Goal: Information Seeking & Learning: Learn about a topic

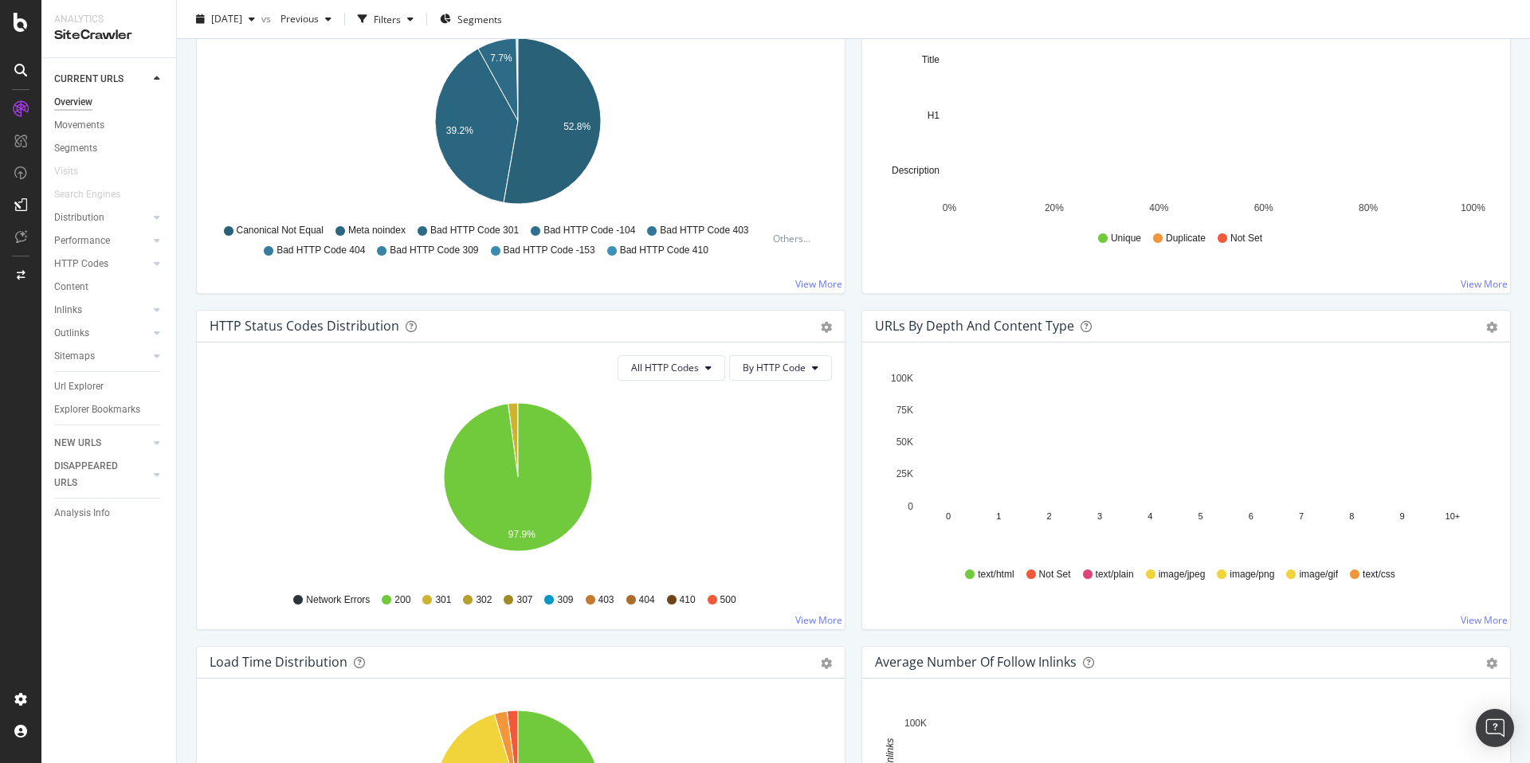
scroll to position [780, 0]
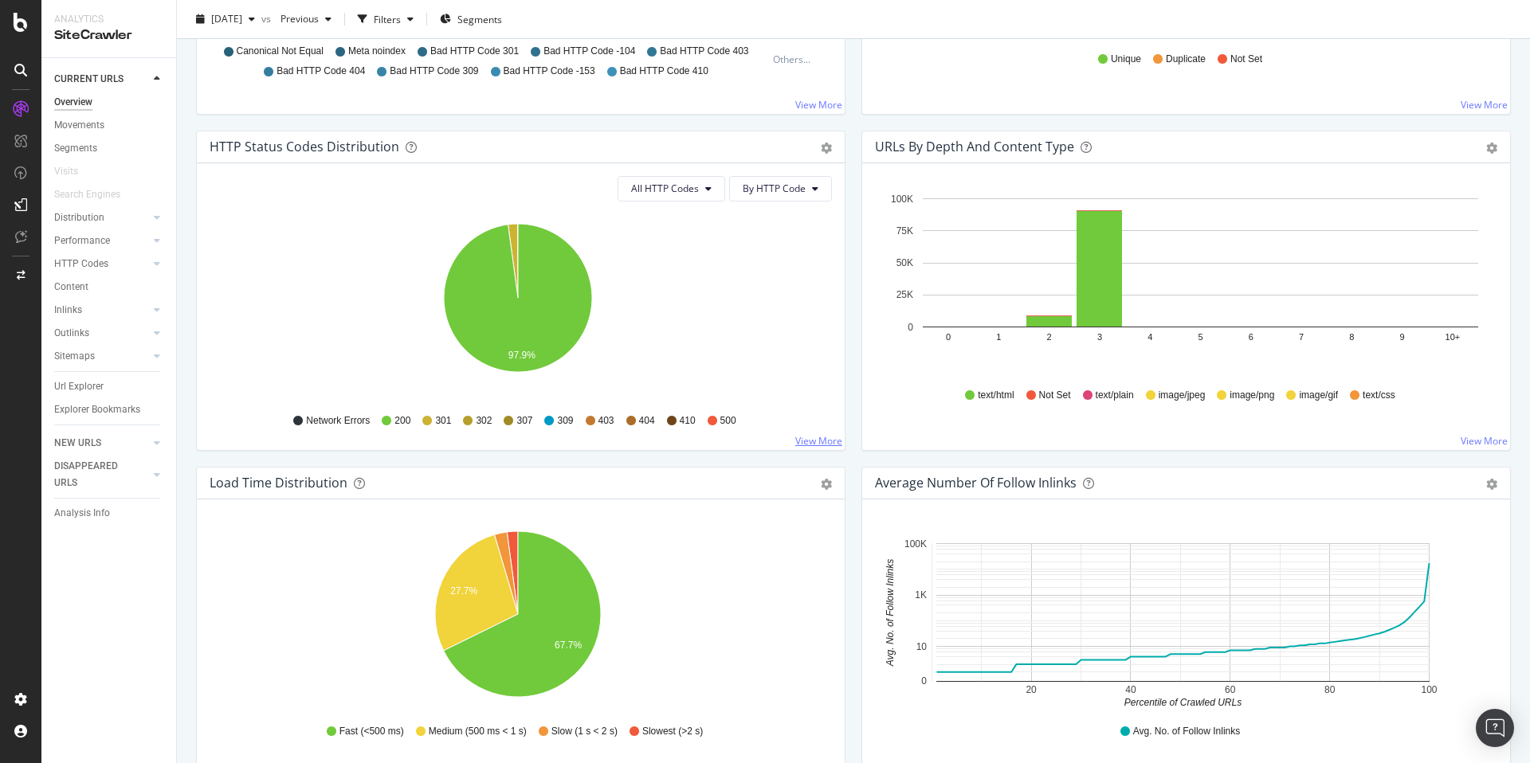
click at [795, 435] on link "View More" at bounding box center [818, 441] width 47 height 14
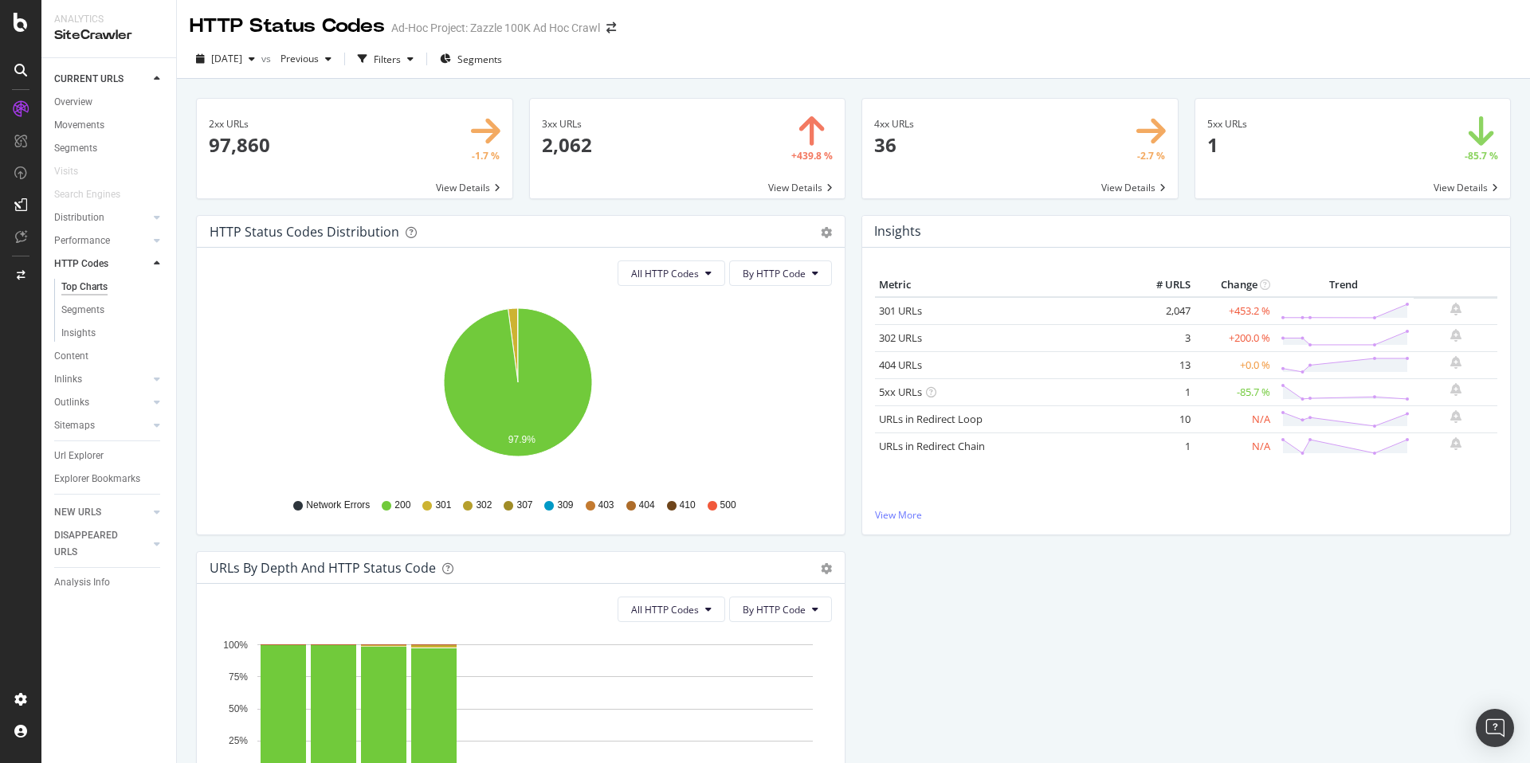
click at [1247, 163] on span at bounding box center [1352, 149] width 315 height 100
click at [1060, 167] on span at bounding box center [1019, 149] width 315 height 100
click at [704, 174] on span at bounding box center [687, 149] width 315 height 100
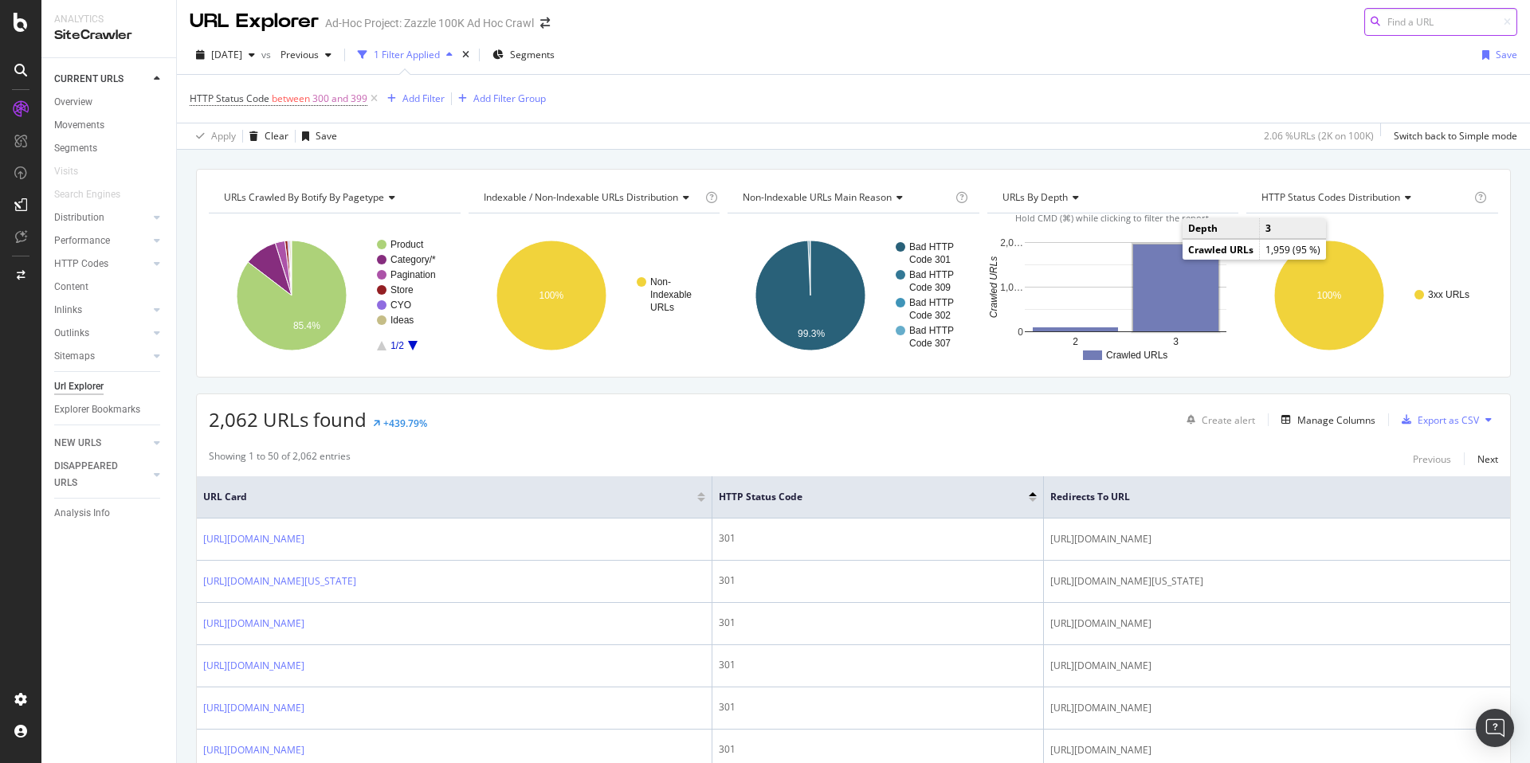
scroll to position [6, 0]
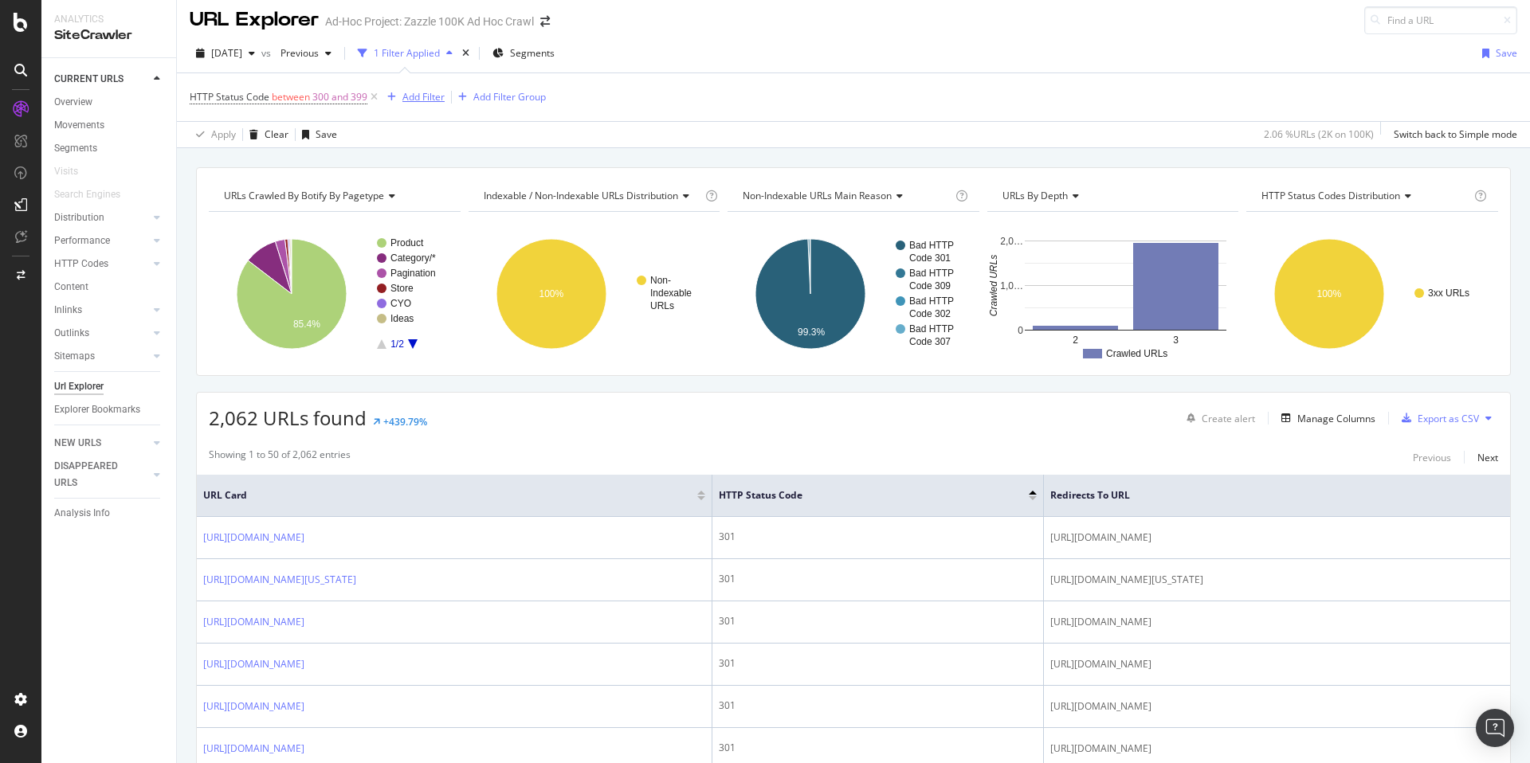
click at [408, 103] on div "Add Filter" at bounding box center [423, 97] width 42 height 14
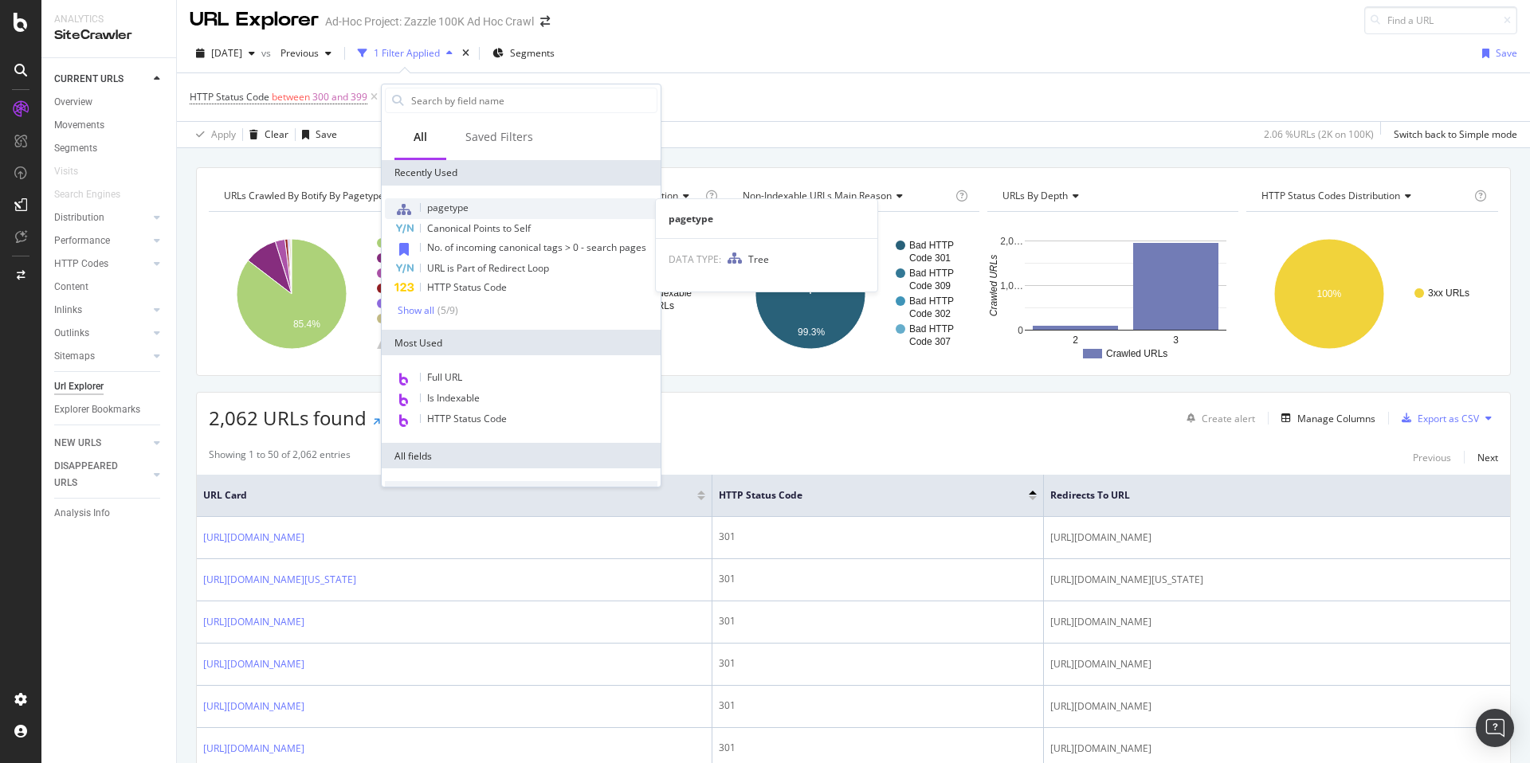
click at [481, 203] on div "pagetype" at bounding box center [521, 208] width 272 height 21
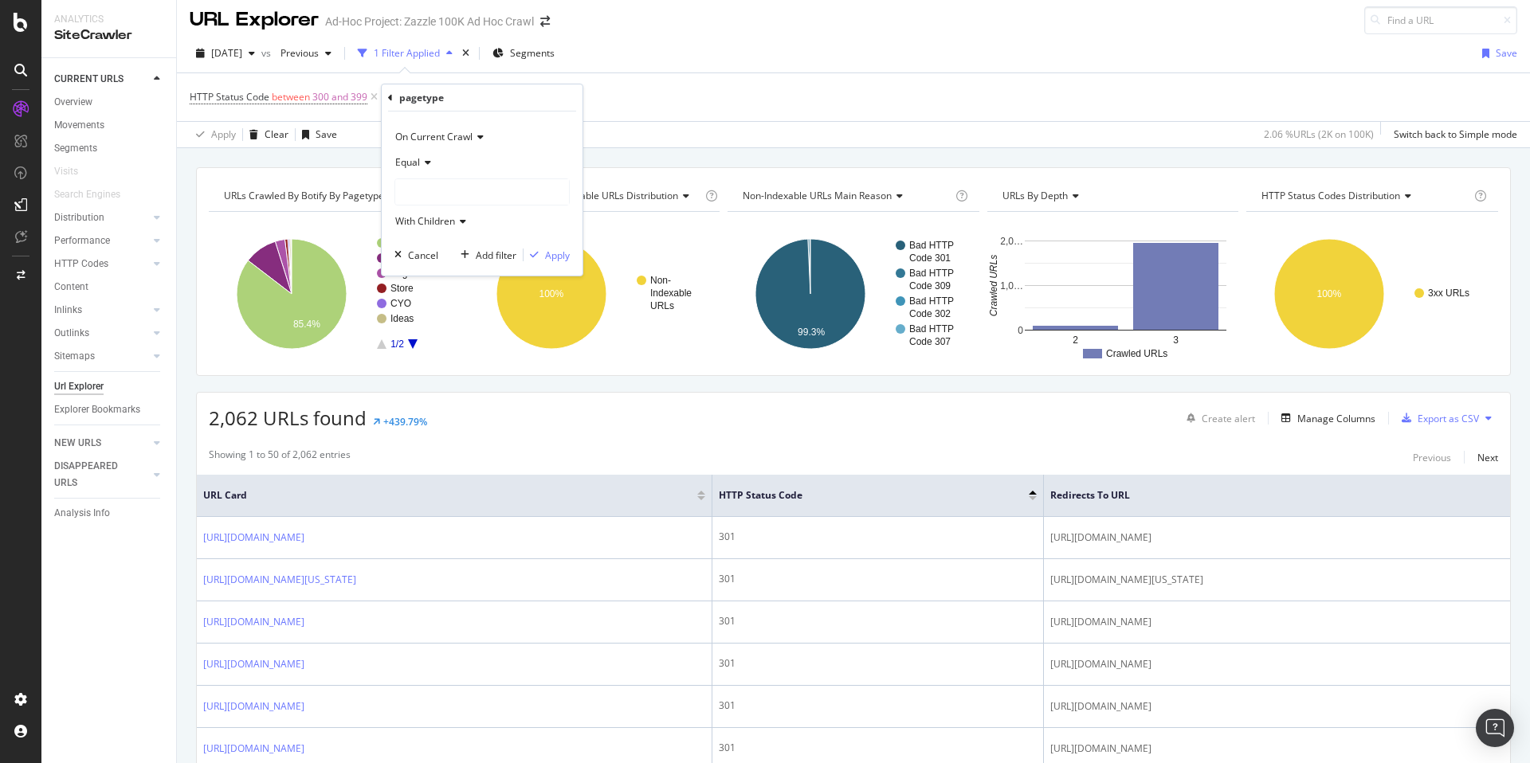
click at [458, 190] on div at bounding box center [482, 191] width 174 height 25
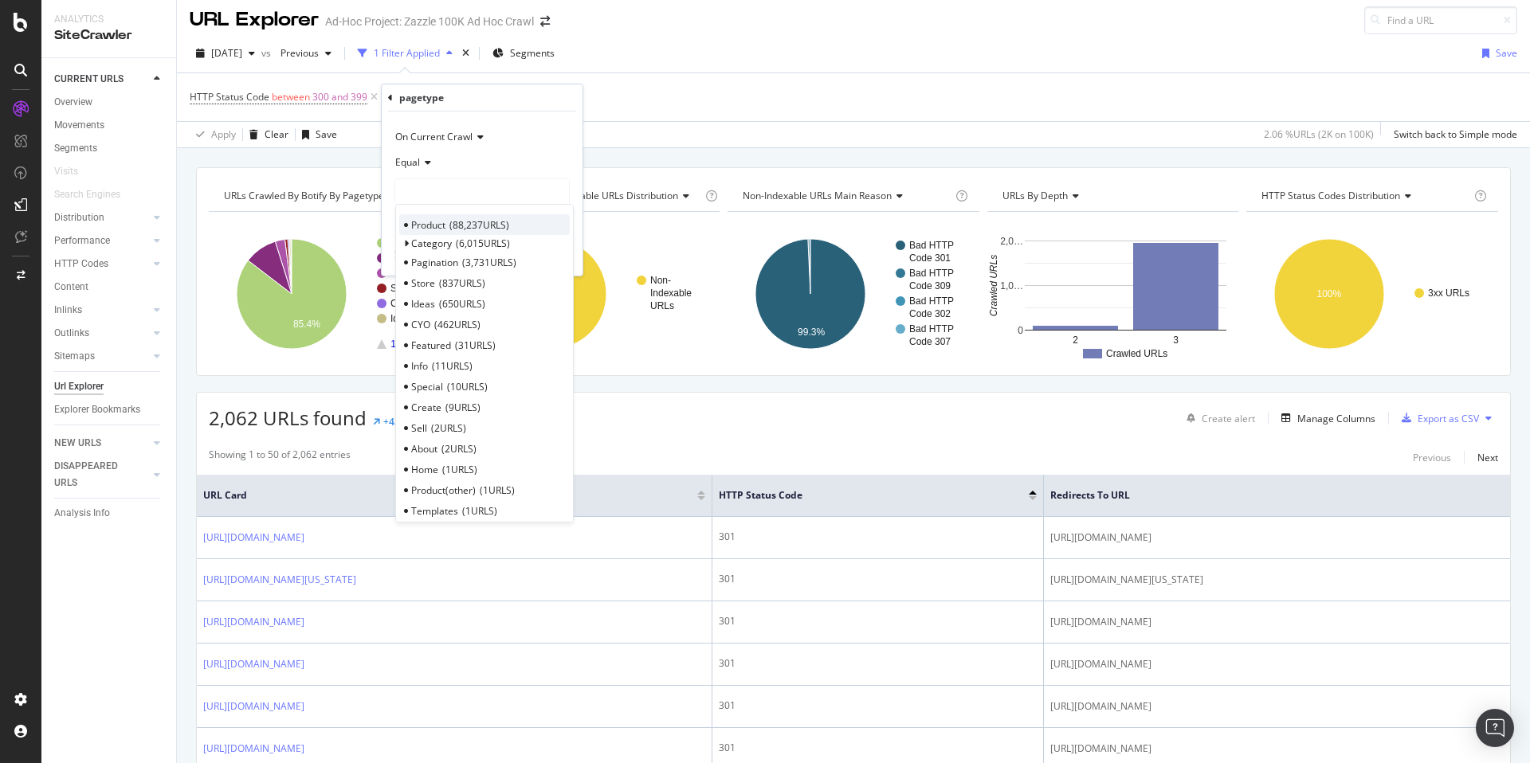
click at [477, 227] on span "88,237 URLS" at bounding box center [479, 225] width 60 height 14
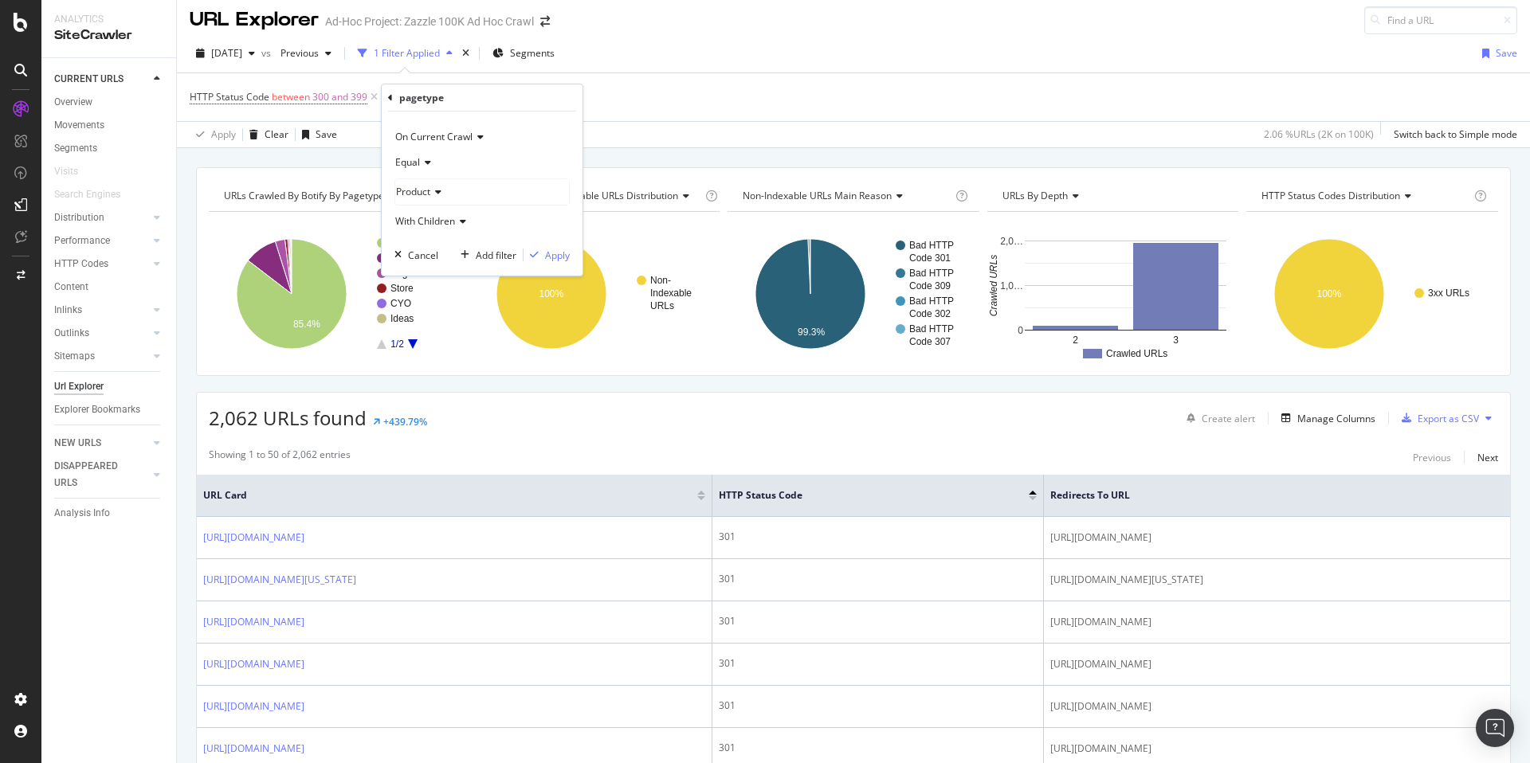
click at [416, 163] on span "Equal" at bounding box center [407, 162] width 25 height 14
click at [433, 207] on div "Not Equal" at bounding box center [483, 216] width 170 height 21
click at [547, 255] on div "Apply" at bounding box center [557, 256] width 25 height 14
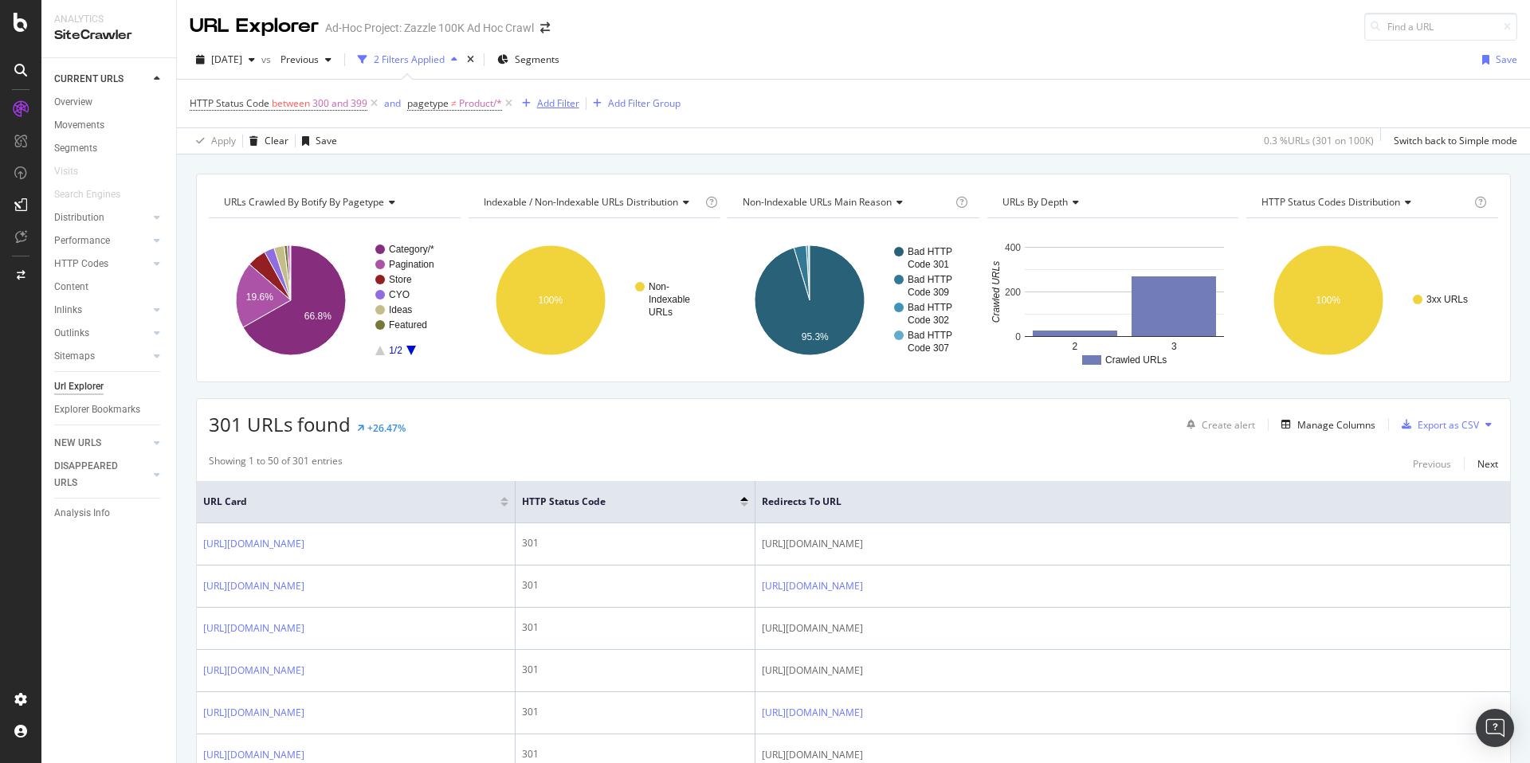
click at [538, 112] on div "Add Filter" at bounding box center [547, 104] width 64 height 18
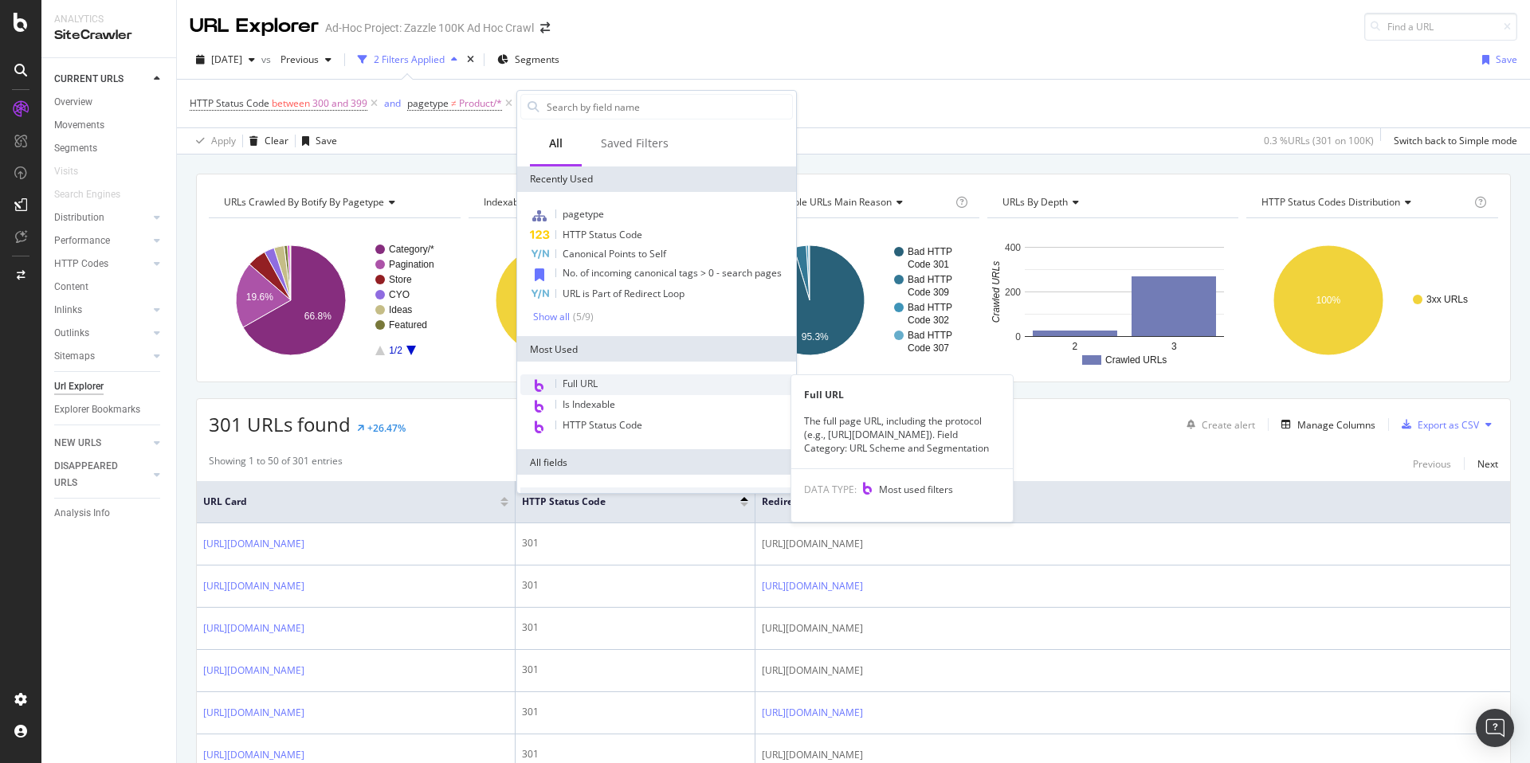
click at [665, 387] on div "Full URL" at bounding box center [656, 384] width 272 height 21
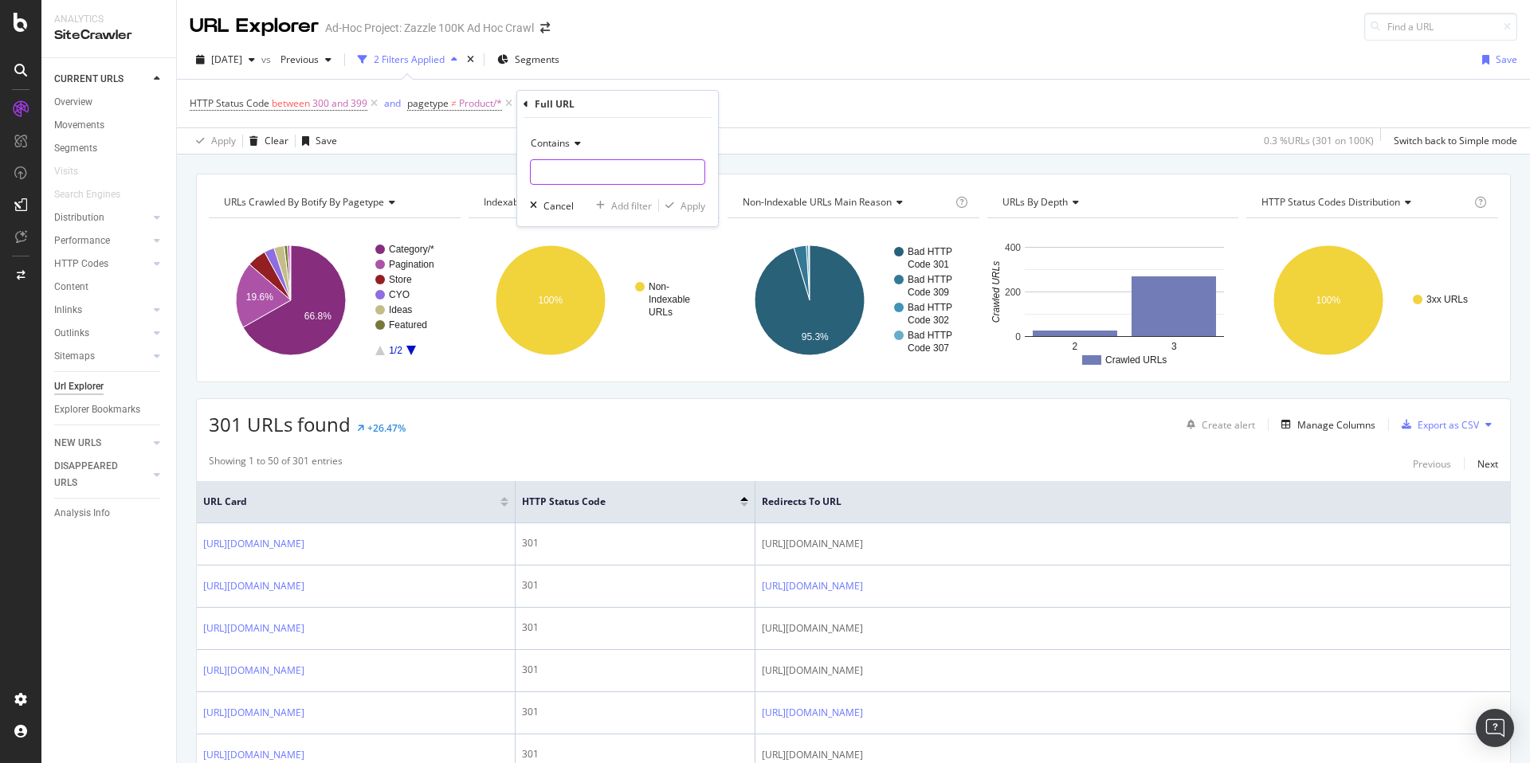
click at [633, 174] on input "text" at bounding box center [618, 171] width 174 height 25
type input "?"
click at [691, 211] on div "Apply" at bounding box center [692, 206] width 25 height 14
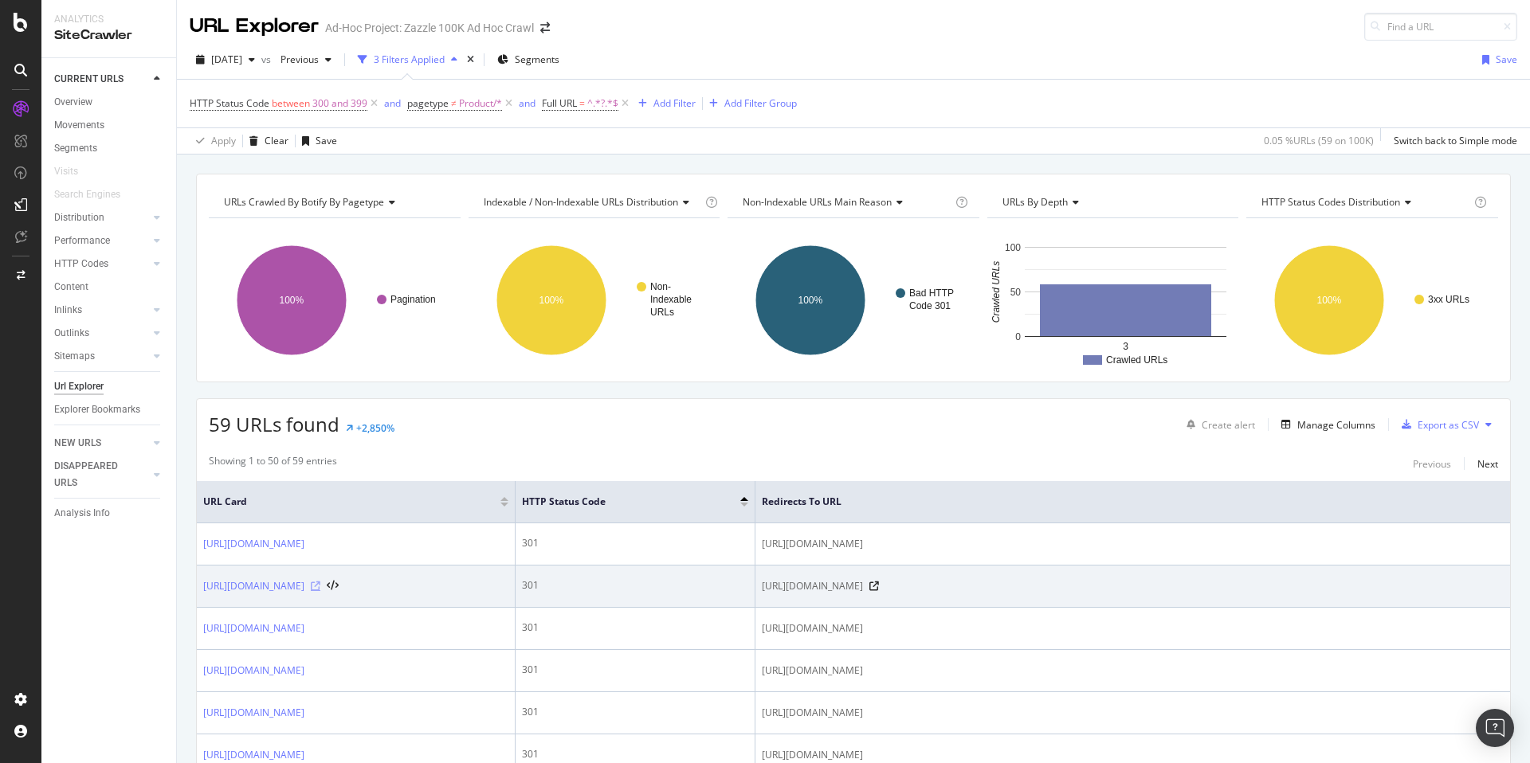
click at [320, 591] on icon at bounding box center [316, 587] width 10 height 10
click at [304, 594] on link "https://www.zazzle.com/contrast_vintage-256630707918606773?pg=2" at bounding box center [253, 586] width 101 height 16
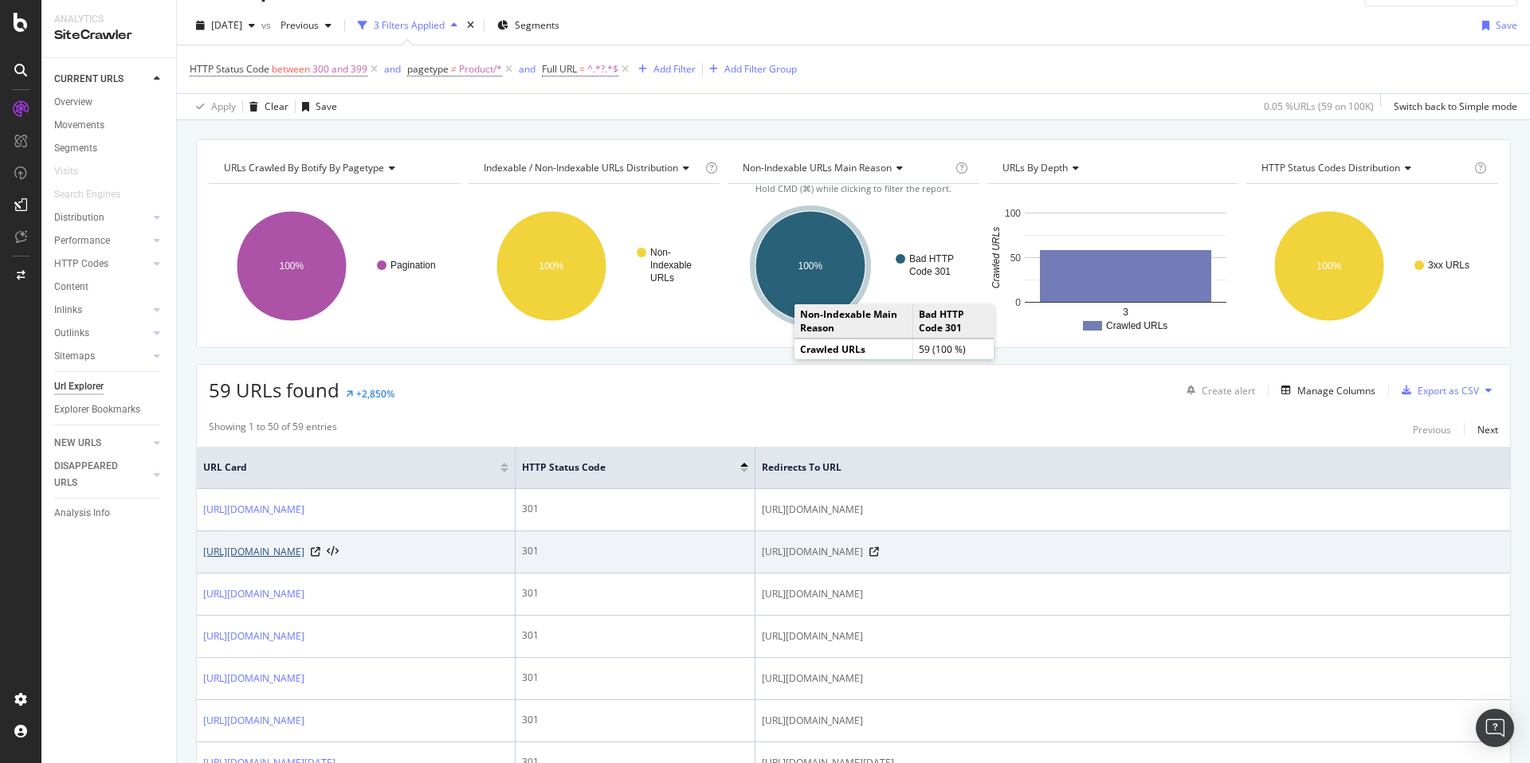
scroll to position [47, 0]
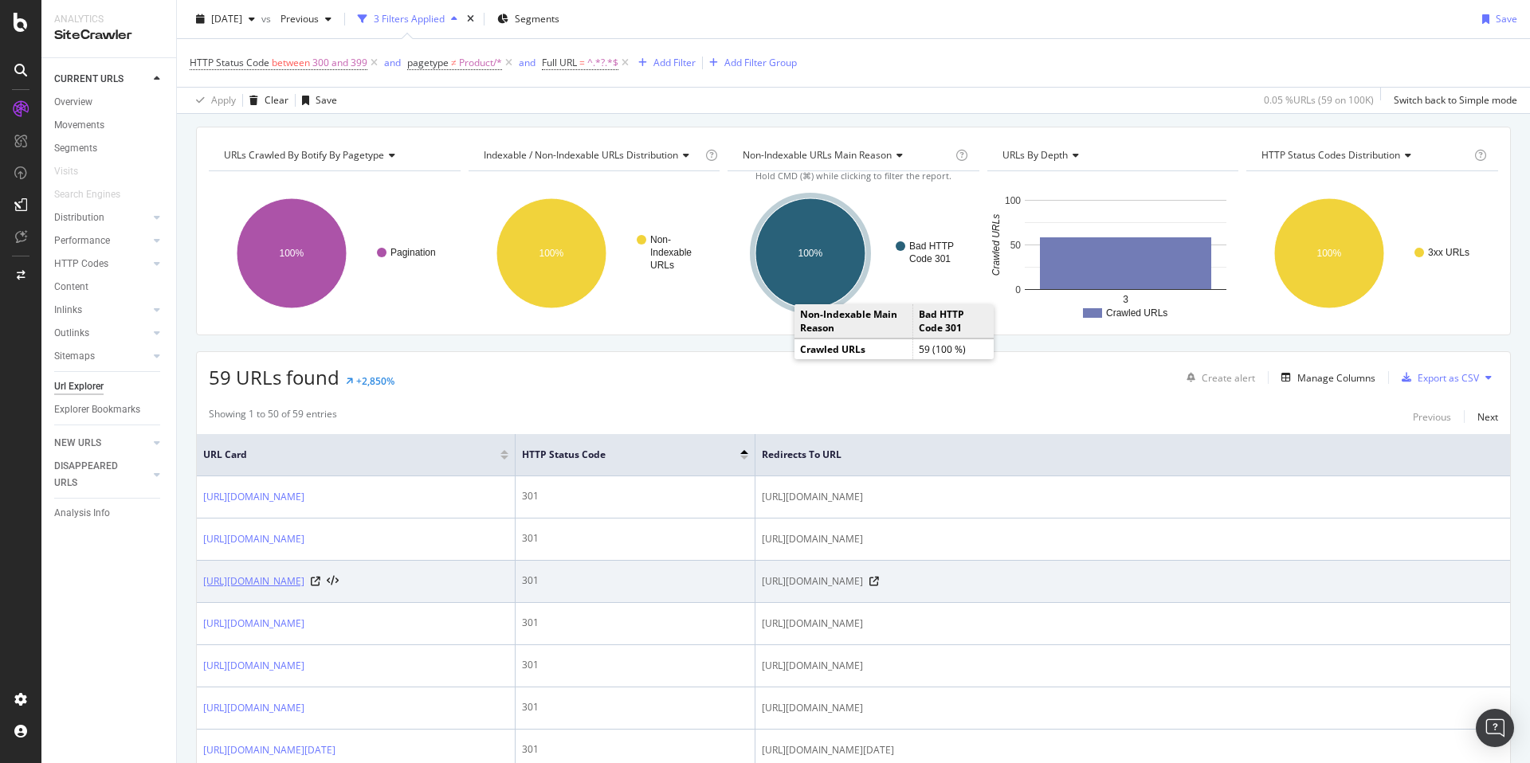
click at [304, 590] on link "https://www.zazzle.com/winter_landscape_lakeside_cabin_no_place_like_home_clock…" at bounding box center [253, 582] width 101 height 16
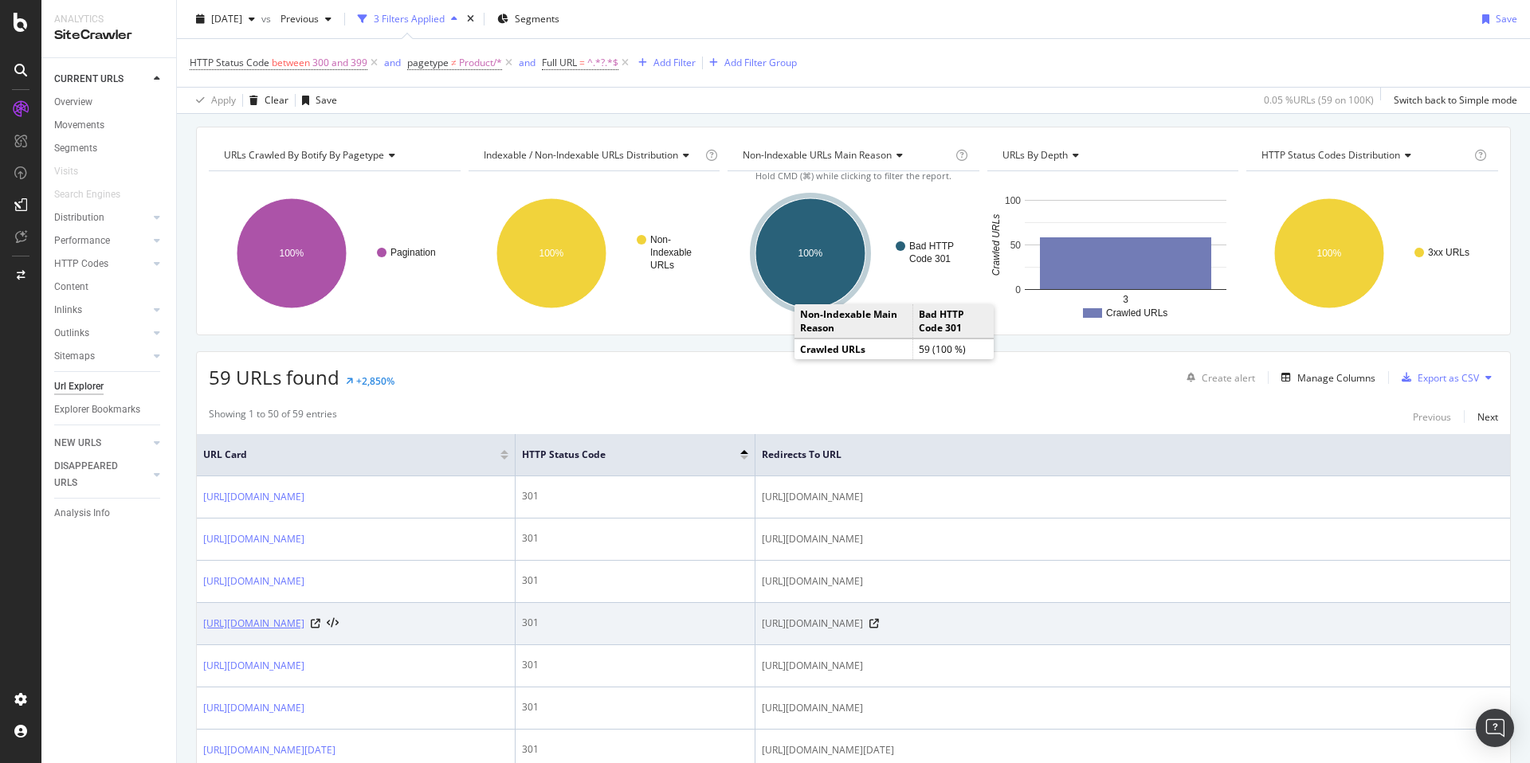
click at [304, 632] on link "[URL][DOMAIN_NAME]" at bounding box center [253, 624] width 101 height 16
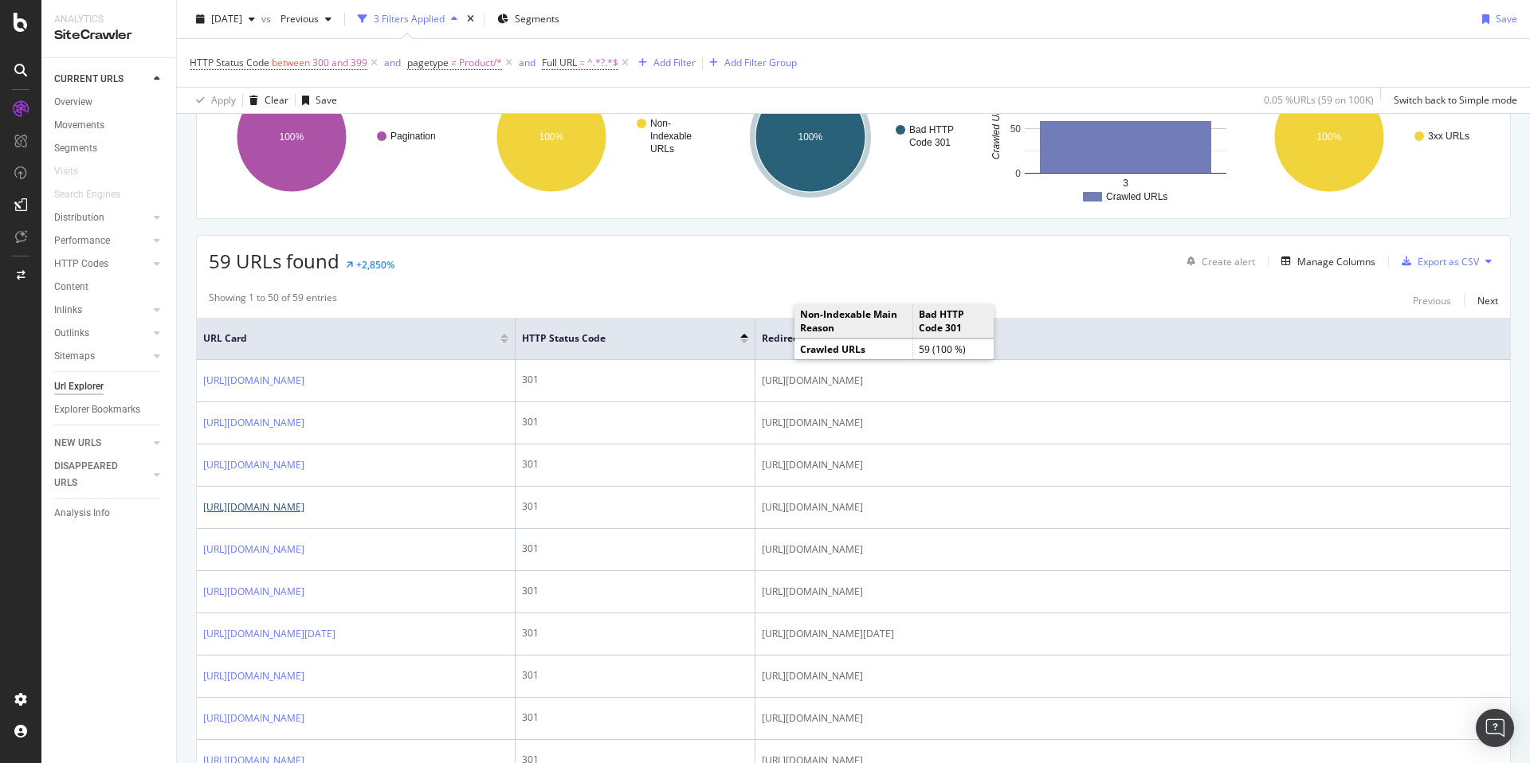
scroll to position [0, 0]
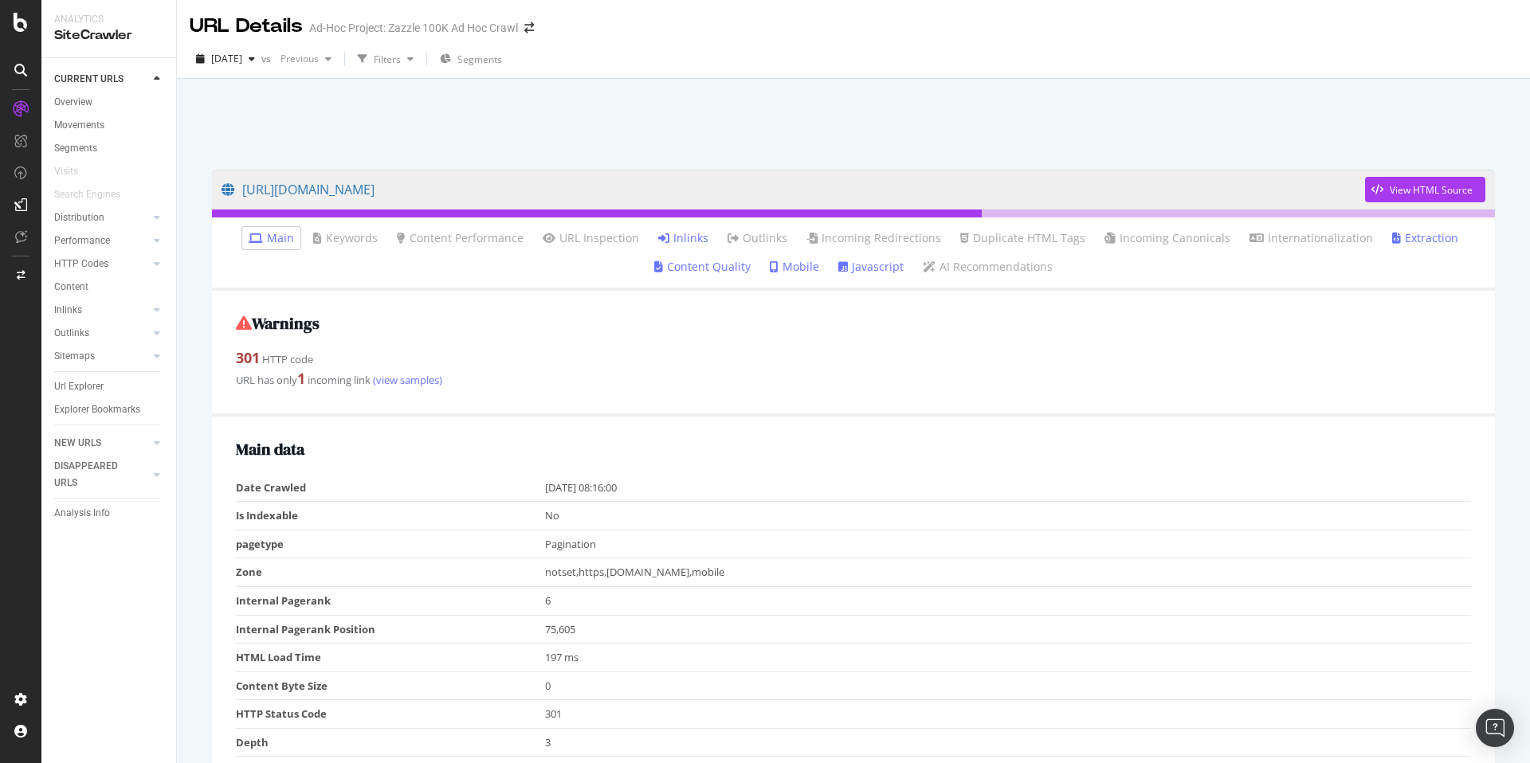
click at [676, 242] on link "Inlinks" at bounding box center [683, 238] width 50 height 16
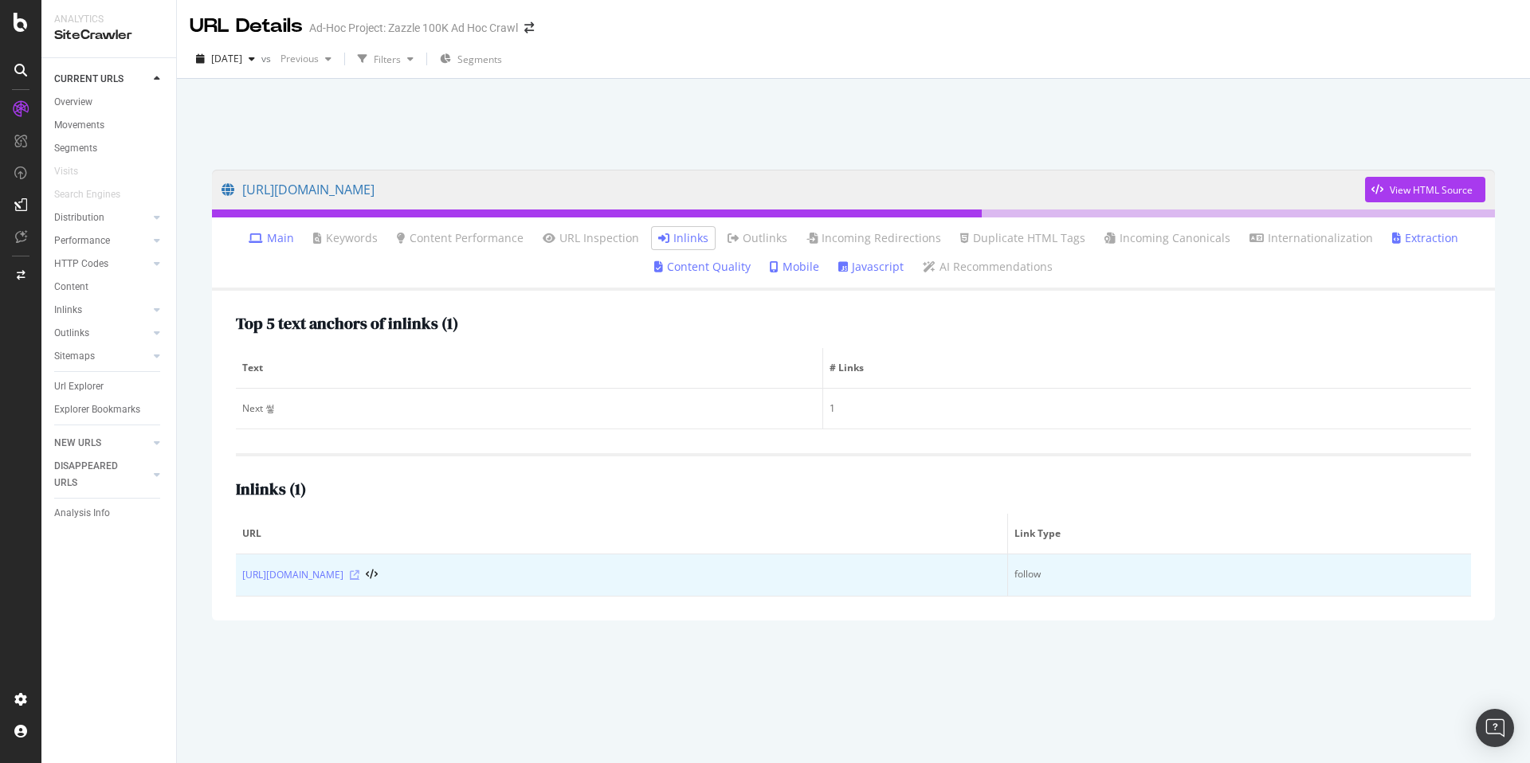
click at [359, 574] on icon at bounding box center [355, 575] width 10 height 10
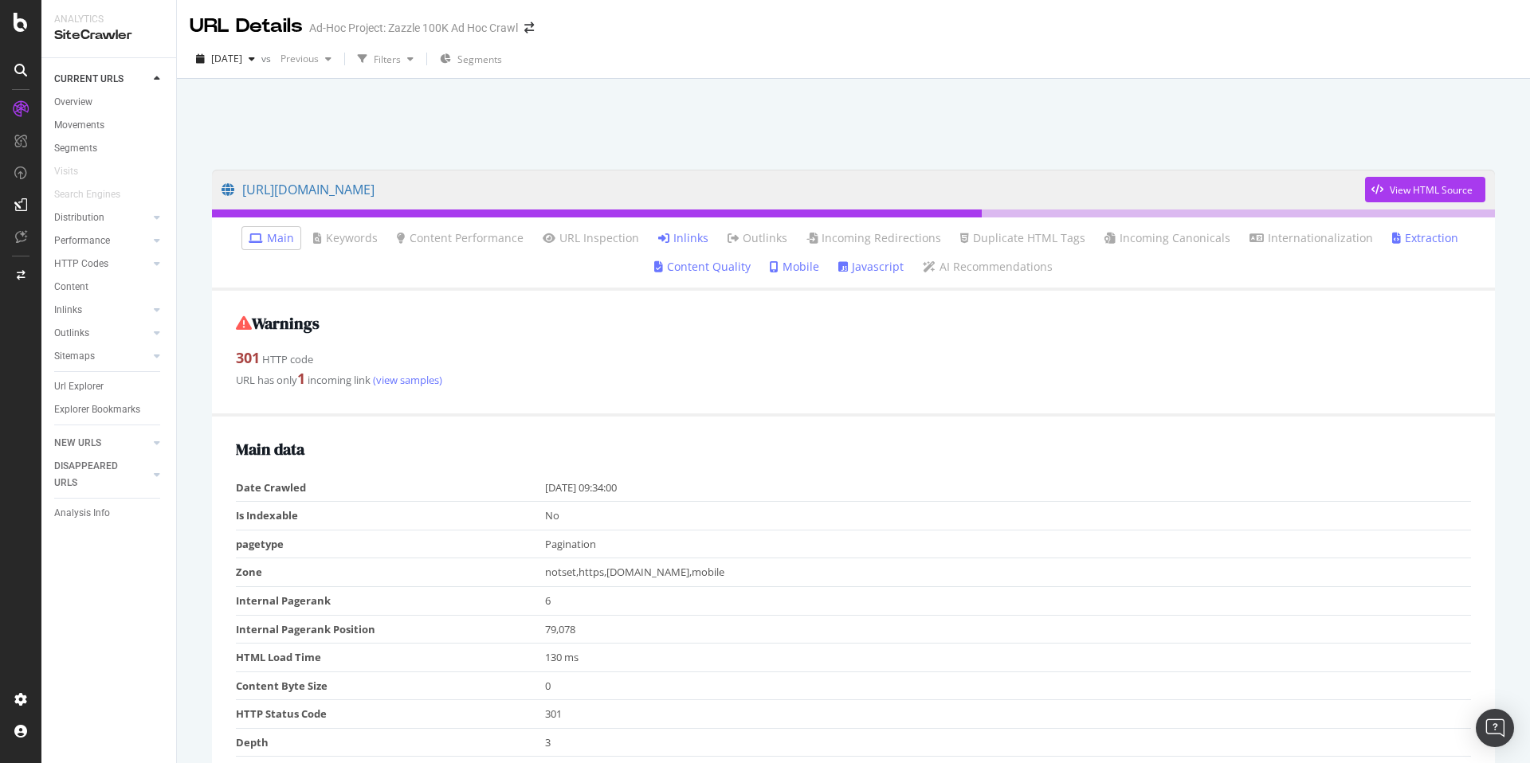
click at [677, 243] on link "Inlinks" at bounding box center [683, 238] width 50 height 16
click at [672, 233] on link "Inlinks" at bounding box center [683, 238] width 50 height 16
